Goal: Information Seeking & Learning: Learn about a topic

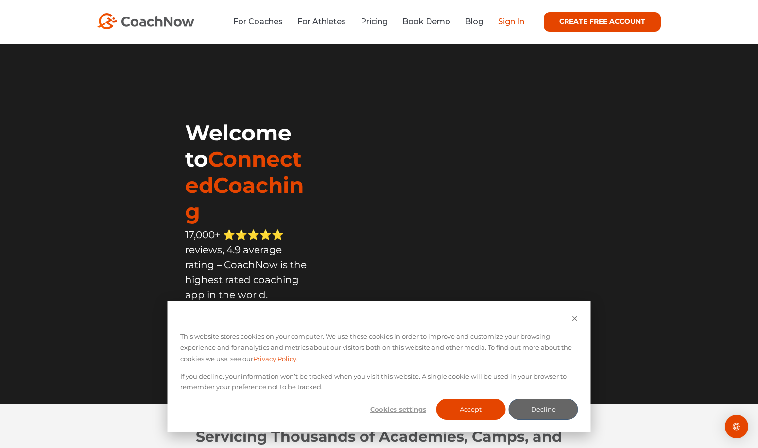
click at [508, 22] on link "Sign In" at bounding box center [511, 21] width 26 height 9
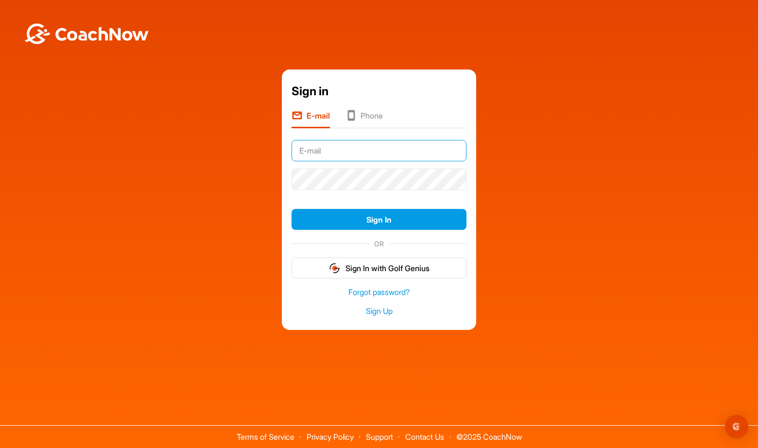
type input "[EMAIL_ADDRESS][DOMAIN_NAME]"
click at [379, 219] on button "Sign In" at bounding box center [379, 219] width 175 height 21
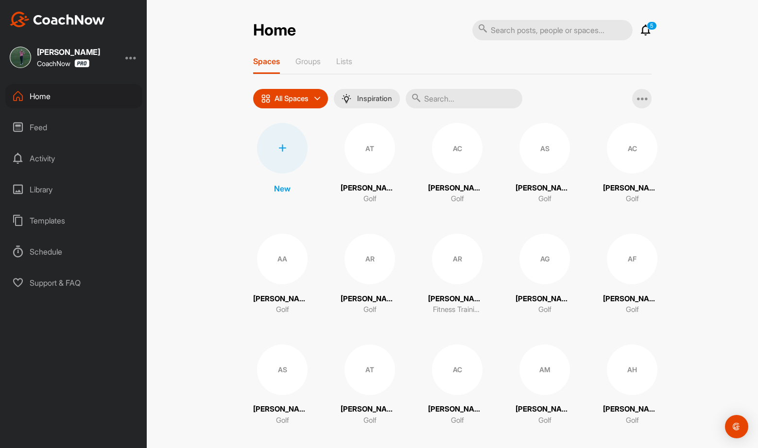
click at [401, 63] on div "Spaces Groups Lists" at bounding box center [452, 65] width 399 height 18
click at [450, 99] on input "text" at bounding box center [464, 98] width 117 height 19
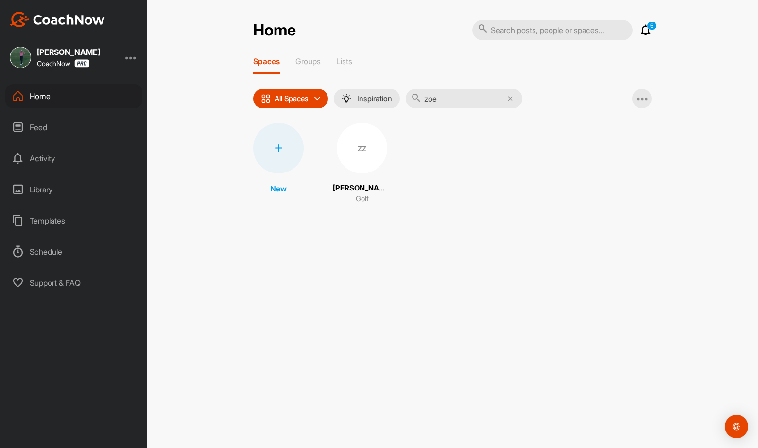
type input "zoe"
click at [373, 144] on div "ZZ" at bounding box center [362, 148] width 51 height 51
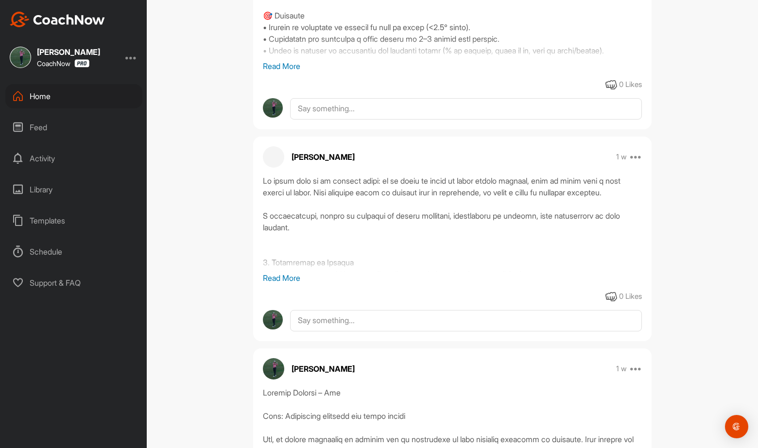
scroll to position [254, 0]
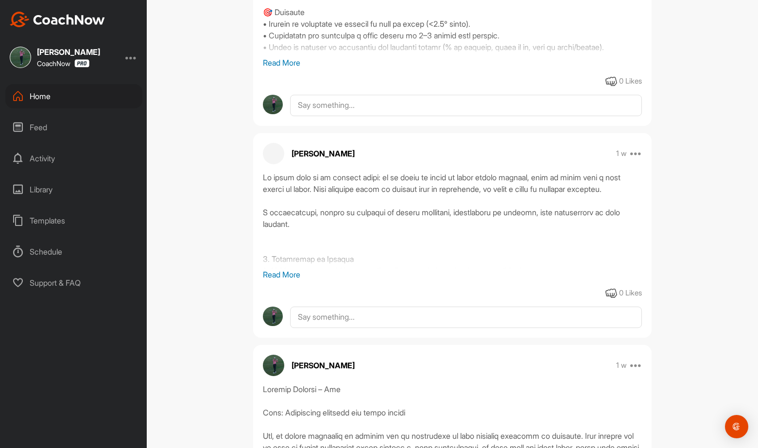
drag, startPoint x: 275, startPoint y: 297, endPoint x: 290, endPoint y: 298, distance: 14.7
click at [274, 281] on p "Read More" at bounding box center [452, 275] width 379 height 12
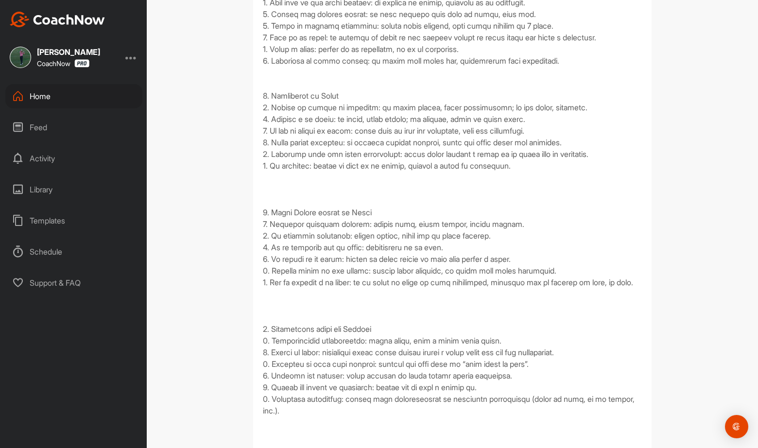
scroll to position [522, 0]
drag, startPoint x: 291, startPoint y: 38, endPoint x: 429, endPoint y: 35, distance: 138.6
click at [429, 35] on div at bounding box center [452, 324] width 379 height 840
click at [351, 61] on div at bounding box center [452, 324] width 379 height 840
click at [304, 64] on div at bounding box center [452, 324] width 379 height 840
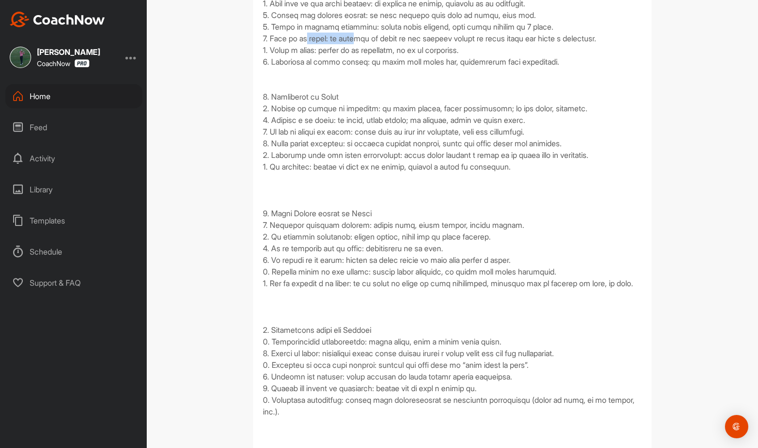
drag, startPoint x: 309, startPoint y: 74, endPoint x: 368, endPoint y: 76, distance: 59.3
click at [366, 70] on div at bounding box center [452, 324] width 379 height 840
drag, startPoint x: 334, startPoint y: 85, endPoint x: 426, endPoint y: 85, distance: 92.4
click at [436, 80] on div at bounding box center [452, 324] width 379 height 840
drag, startPoint x: 295, startPoint y: 144, endPoint x: 421, endPoint y: 147, distance: 125.9
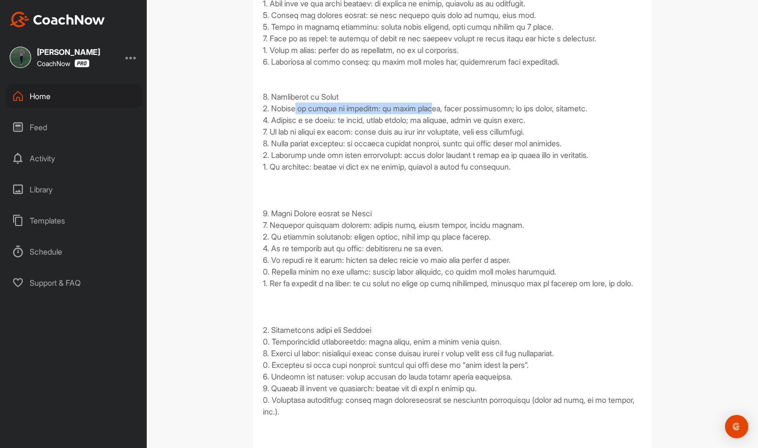
click at [421, 147] on div at bounding box center [452, 324] width 379 height 840
drag, startPoint x: 294, startPoint y: 157, endPoint x: 338, endPoint y: 153, distance: 44.9
click at [339, 152] on div at bounding box center [452, 324] width 379 height 840
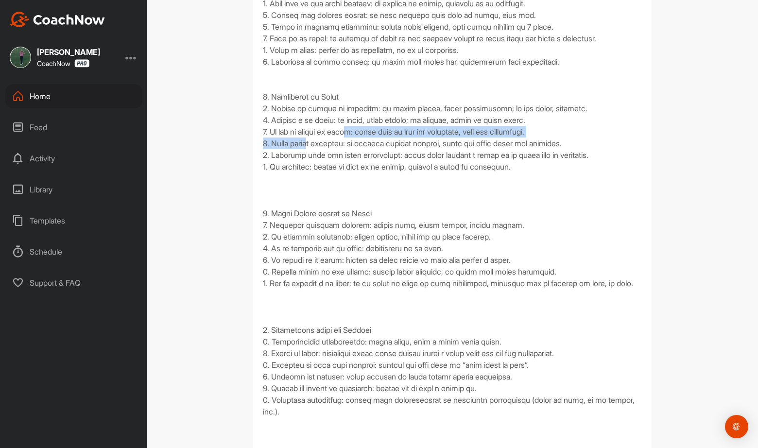
drag, startPoint x: 316, startPoint y: 173, endPoint x: 354, endPoint y: 183, distance: 39.4
click at [353, 171] on div at bounding box center [452, 324] width 379 height 840
click at [337, 190] on div at bounding box center [452, 324] width 379 height 840
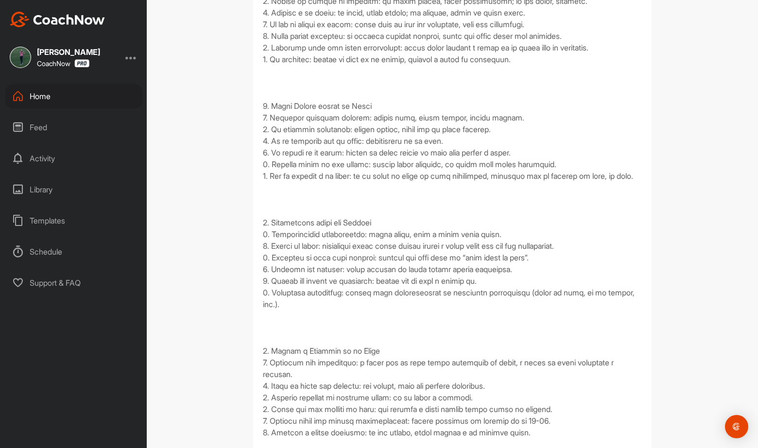
scroll to position [630, 0]
drag, startPoint x: 451, startPoint y: 89, endPoint x: 483, endPoint y: 90, distance: 31.6
click at [483, 90] on div at bounding box center [452, 216] width 379 height 840
drag, startPoint x: 272, startPoint y: 90, endPoint x: 374, endPoint y: 90, distance: 101.6
click at [374, 90] on div at bounding box center [452, 216] width 379 height 840
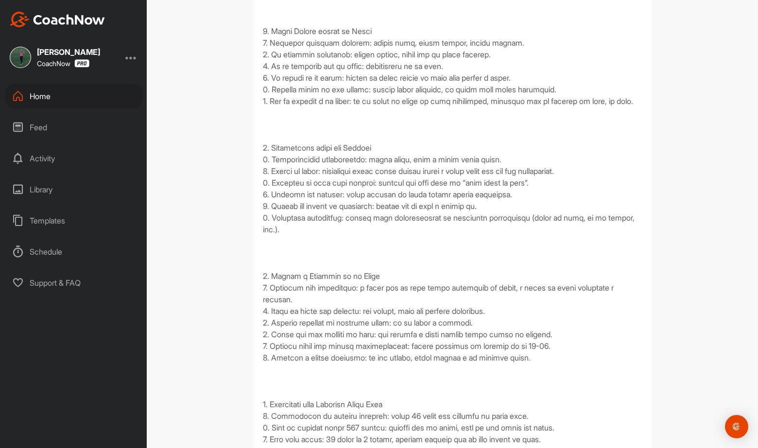
scroll to position [704, 0]
drag, startPoint x: 325, startPoint y: 77, endPoint x: 392, endPoint y: 76, distance: 67.1
click at [392, 76] on div at bounding box center [452, 141] width 379 height 840
drag, startPoint x: 369, startPoint y: 85, endPoint x: 403, endPoint y: 99, distance: 36.6
click at [393, 84] on div at bounding box center [452, 141] width 379 height 840
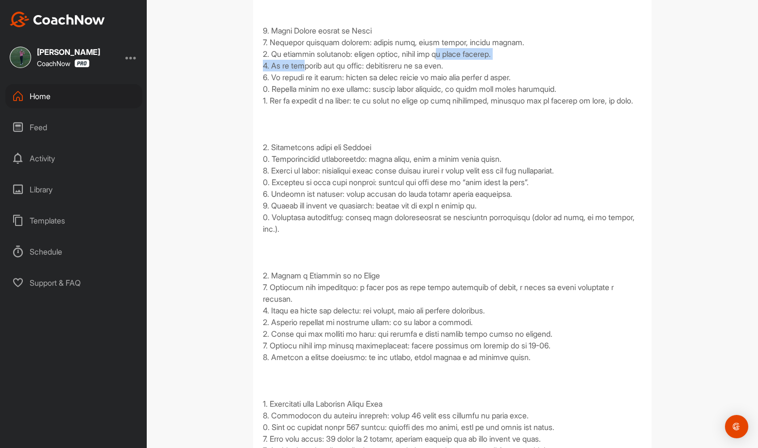
drag, startPoint x: 392, startPoint y: 94, endPoint x: 451, endPoint y: 92, distance: 58.4
click at [451, 92] on div at bounding box center [452, 141] width 379 height 840
click at [378, 117] on div at bounding box center [452, 141] width 379 height 840
click at [342, 136] on div at bounding box center [452, 141] width 379 height 840
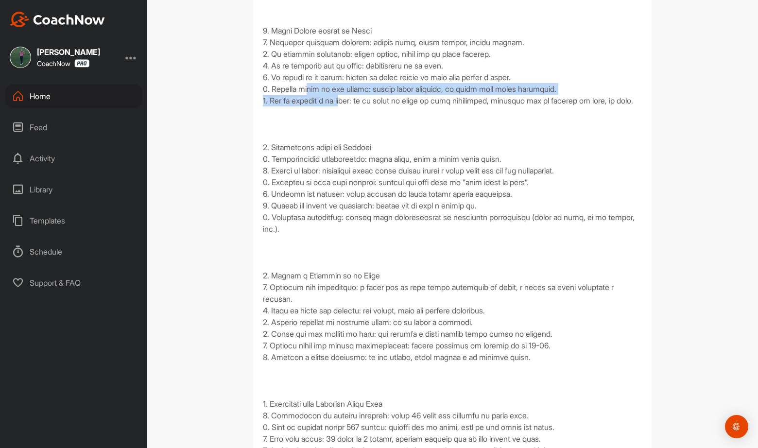
drag, startPoint x: 313, startPoint y: 123, endPoint x: 350, endPoint y: 157, distance: 49.2
click at [348, 129] on div at bounding box center [452, 141] width 379 height 840
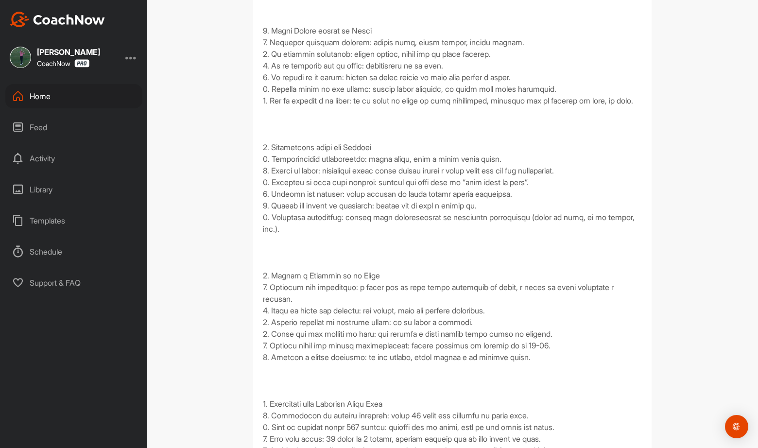
click at [352, 177] on div at bounding box center [452, 141] width 379 height 840
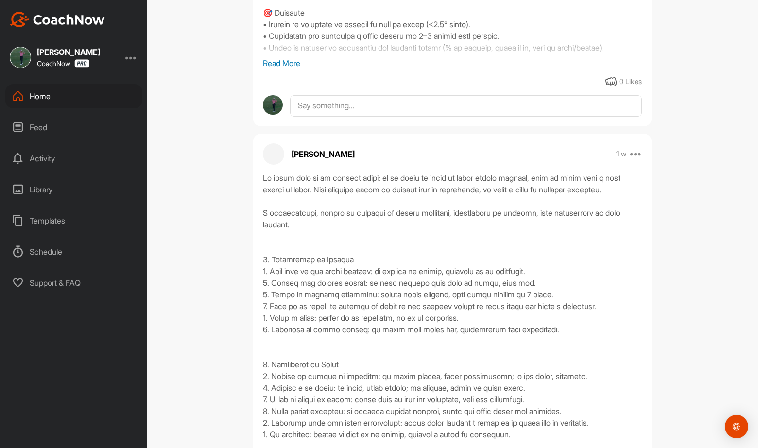
scroll to position [252, 0]
click at [281, 71] on p "Read More" at bounding box center [452, 65] width 379 height 12
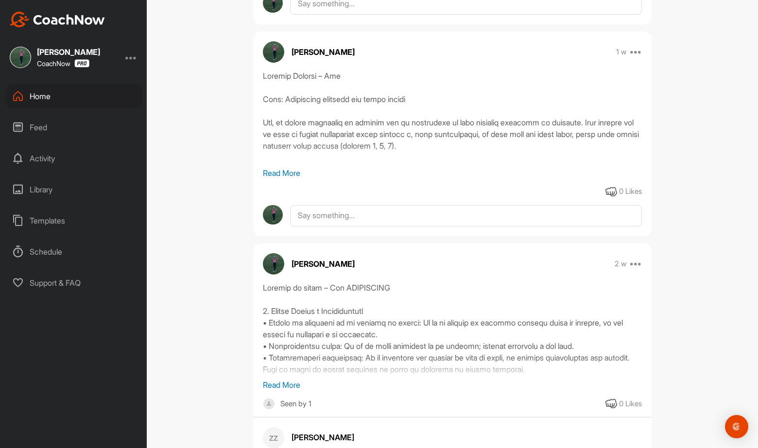
scroll to position [2064, 0]
click at [283, 168] on div at bounding box center [452, 119] width 379 height 97
click at [295, 180] on p "Read More" at bounding box center [452, 174] width 379 height 12
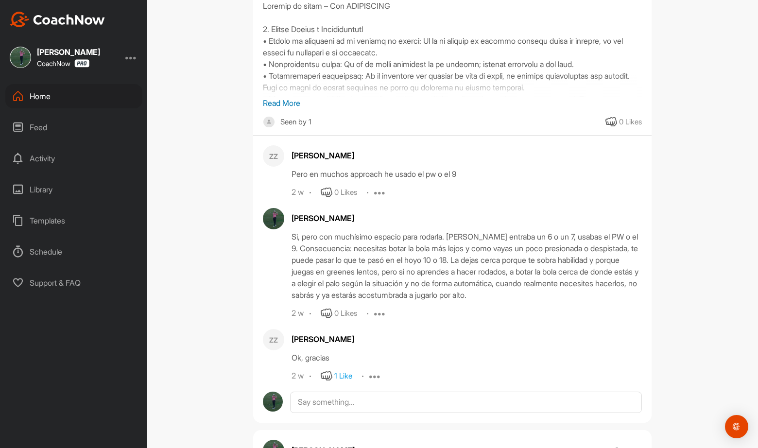
scroll to position [2894, 0]
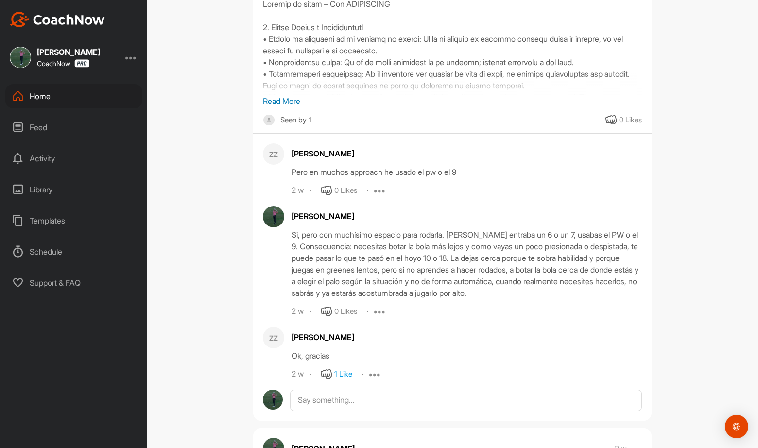
click at [290, 107] on p "Read More" at bounding box center [452, 101] width 379 height 12
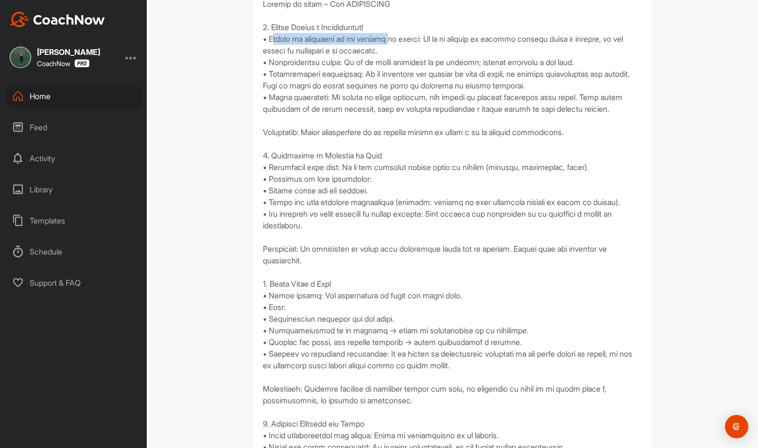
drag, startPoint x: 273, startPoint y: 119, endPoint x: 394, endPoint y: 123, distance: 121.1
click at [394, 123] on div at bounding box center [452, 348] width 379 height 700
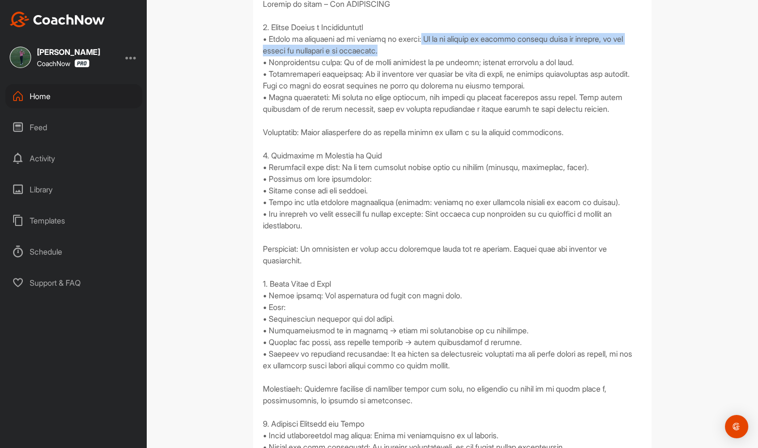
drag, startPoint x: 432, startPoint y: 119, endPoint x: 564, endPoint y: 131, distance: 132.4
click at [564, 131] on div at bounding box center [452, 348] width 379 height 700
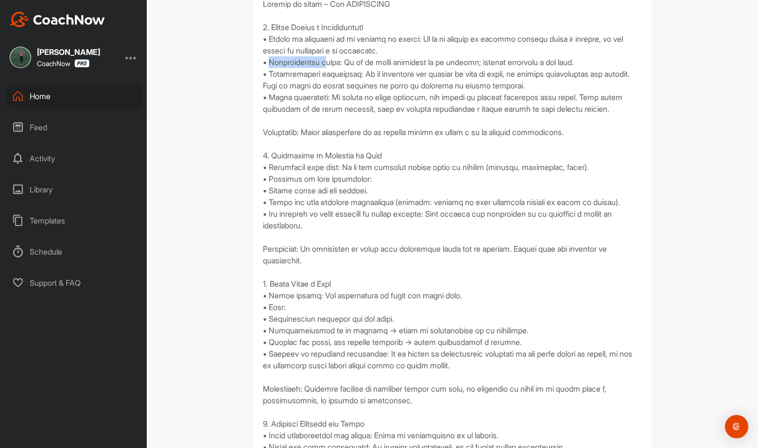
drag, startPoint x: 270, startPoint y: 143, endPoint x: 335, endPoint y: 148, distance: 65.4
click at [336, 143] on div at bounding box center [452, 348] width 379 height 700
click at [359, 157] on div at bounding box center [452, 348] width 379 height 700
drag, startPoint x: 493, startPoint y: 207, endPoint x: 455, endPoint y: 214, distance: 39.7
click at [492, 207] on div at bounding box center [452, 348] width 379 height 700
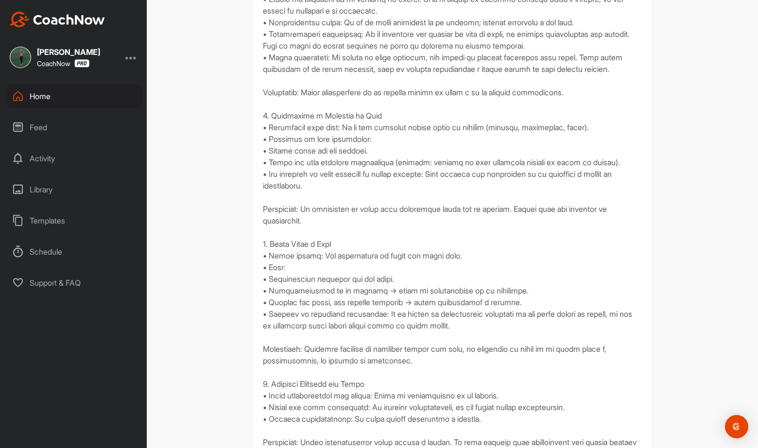
scroll to position [2935, 0]
drag, startPoint x: 268, startPoint y: 111, endPoint x: 392, endPoint y: 112, distance: 124.5
click at [396, 111] on div at bounding box center [452, 307] width 379 height 700
drag, startPoint x: 269, startPoint y: 136, endPoint x: 342, endPoint y: 145, distance: 73.4
click at [351, 142] on div at bounding box center [452, 307] width 379 height 700
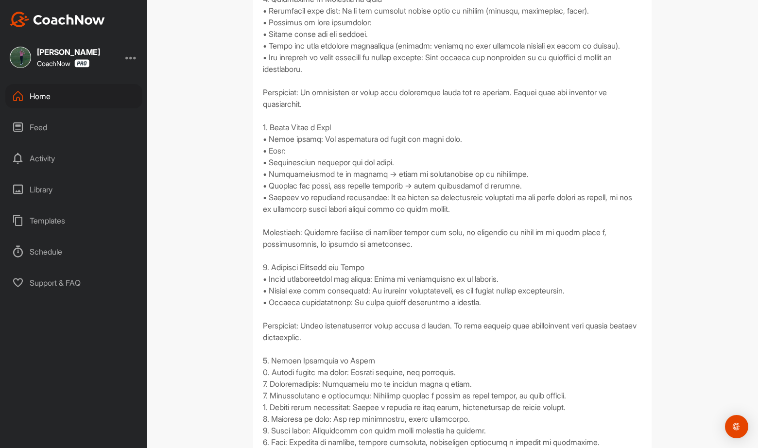
scroll to position [3051, 0]
drag, startPoint x: 306, startPoint y: 68, endPoint x: 573, endPoint y: 69, distance: 266.9
click at [573, 67] on div at bounding box center [452, 191] width 379 height 700
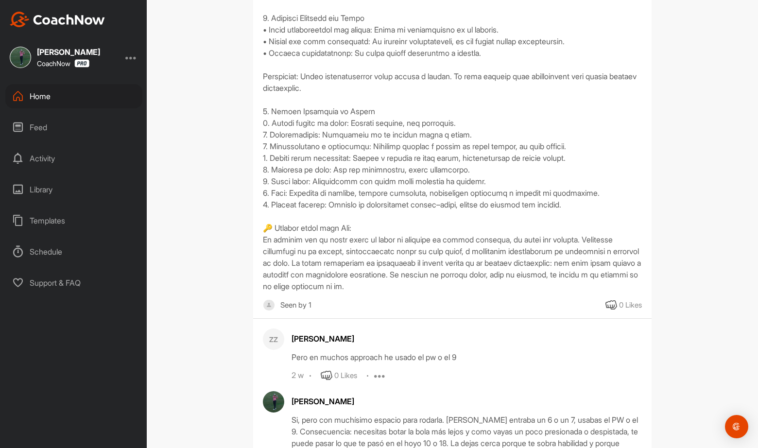
scroll to position [3381, 0]
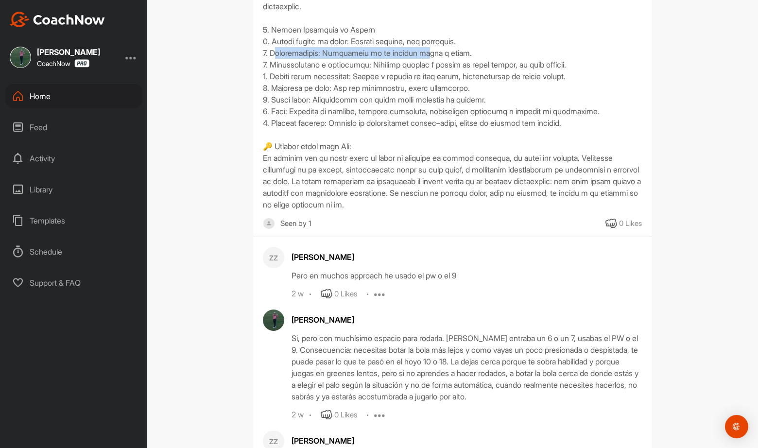
drag, startPoint x: 310, startPoint y: 143, endPoint x: 383, endPoint y: 142, distance: 72.4
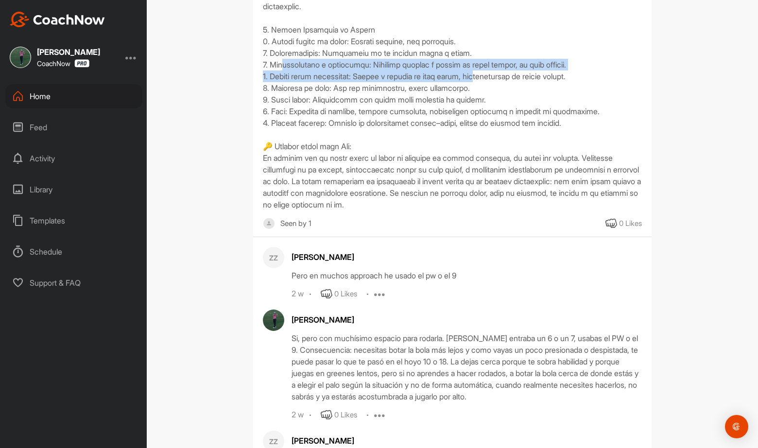
drag, startPoint x: 306, startPoint y: 157, endPoint x: 548, endPoint y: 316, distance: 290.0
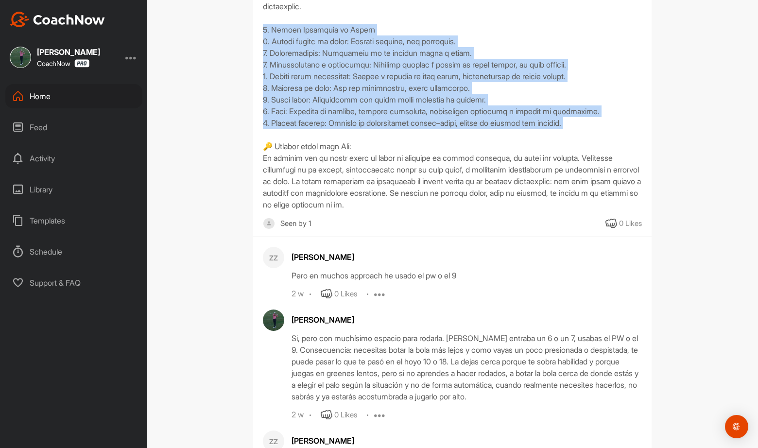
drag, startPoint x: 265, startPoint y: 122, endPoint x: 512, endPoint y: 218, distance: 265.5
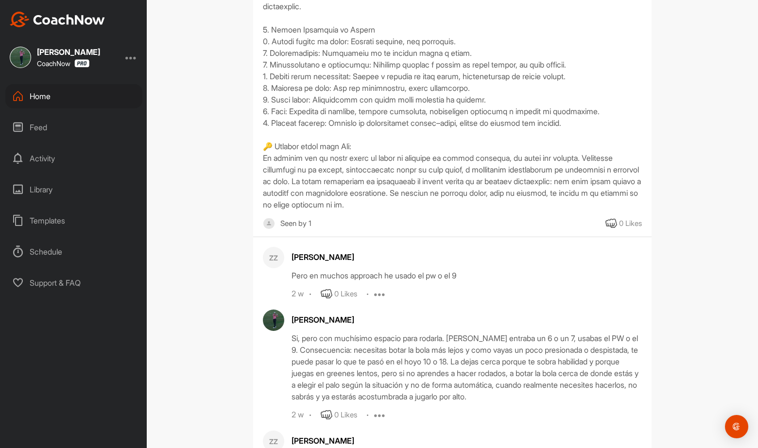
drag, startPoint x: 347, startPoint y: 113, endPoint x: 339, endPoint y: 105, distance: 11.3
drag, startPoint x: 308, startPoint y: 86, endPoint x: 549, endPoint y: 163, distance: 253.2
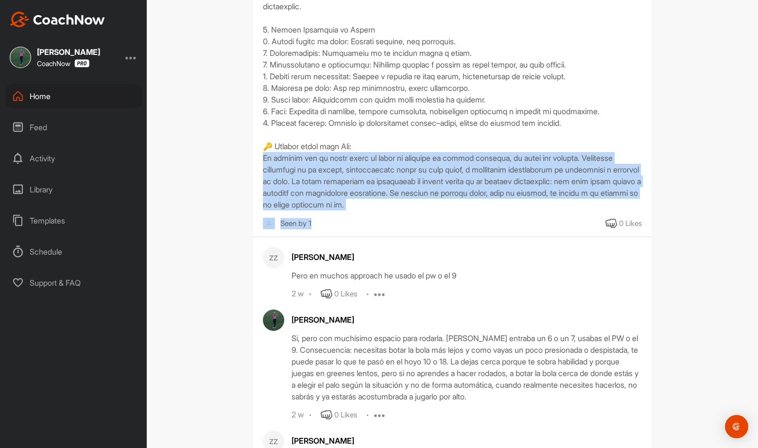
drag, startPoint x: 307, startPoint y: 254, endPoint x: 502, endPoint y: 303, distance: 200.4
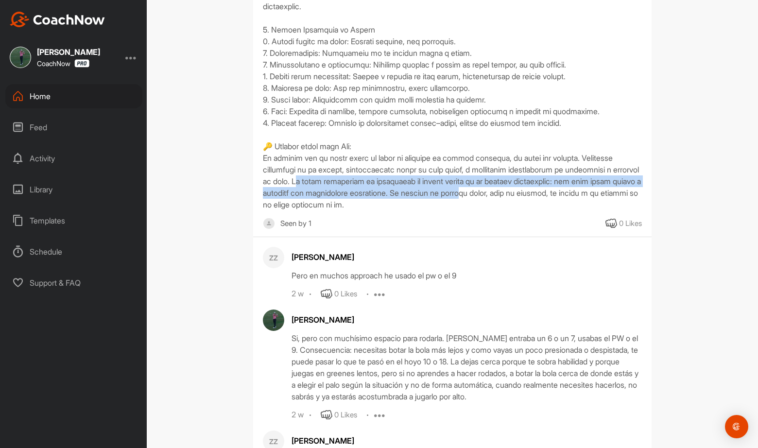
drag, startPoint x: 332, startPoint y: 274, endPoint x: 549, endPoint y: 280, distance: 216.9
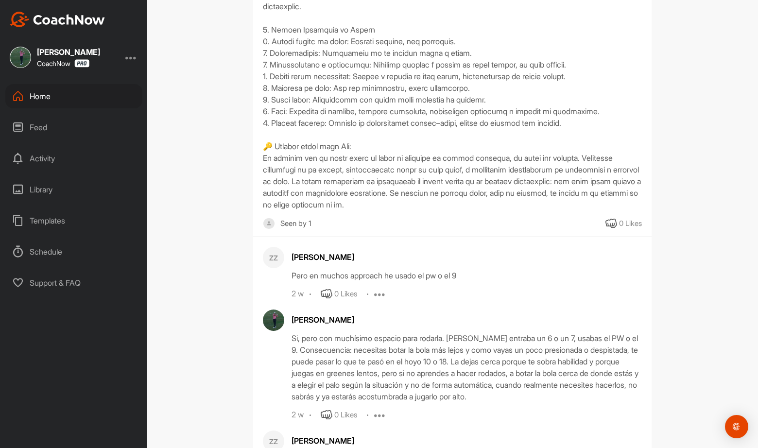
click at [505, 230] on div "Seen by 1 0 Likes" at bounding box center [452, 224] width 399 height 12
drag, startPoint x: 300, startPoint y: 297, endPoint x: 460, endPoint y: 296, distance: 159.9
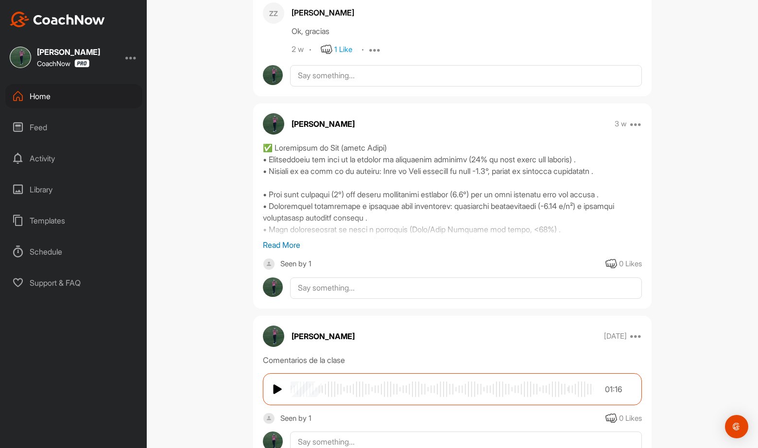
scroll to position [3816, 0]
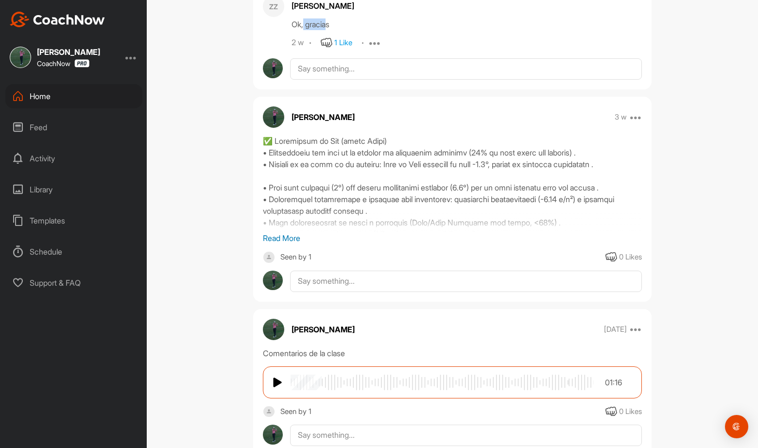
drag, startPoint x: 305, startPoint y: 118, endPoint x: 327, endPoint y: 119, distance: 21.9
click at [327, 30] on div "Ok, gracias" at bounding box center [467, 24] width 351 height 12
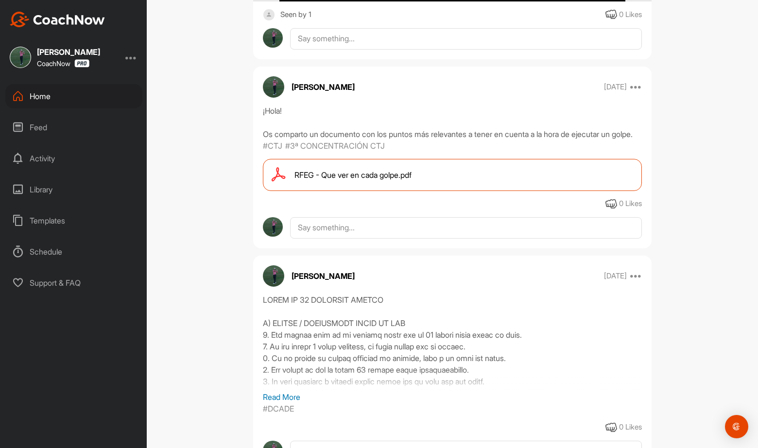
scroll to position [4524, 0]
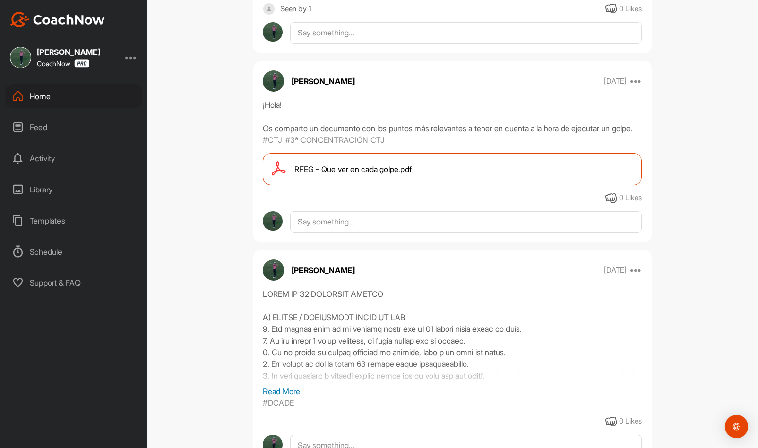
click at [439, 185] on div "RFEG - Que ver en cada golpe.pdf" at bounding box center [452, 169] width 379 height 32
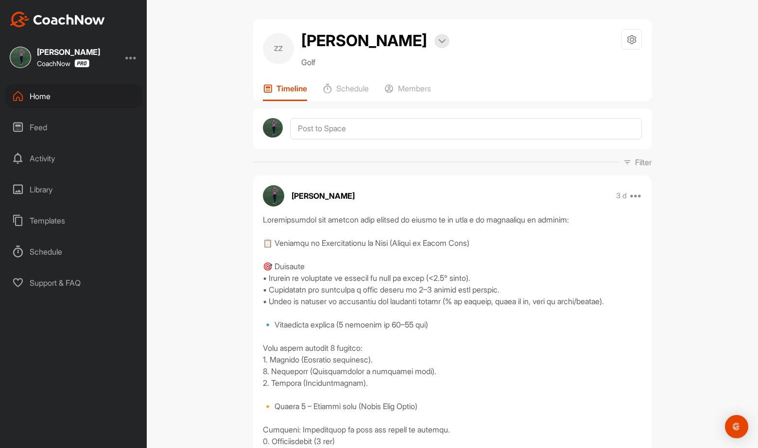
scroll to position [0, 0]
